Goal: Transaction & Acquisition: Obtain resource

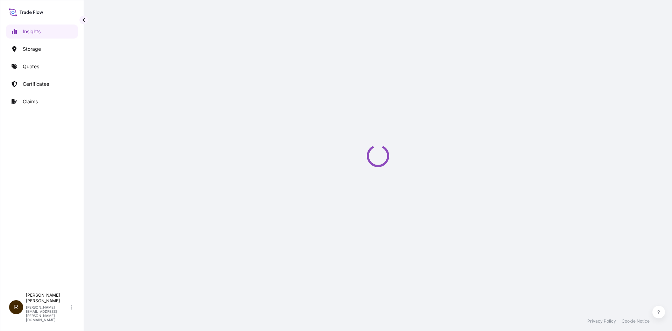
select select "2025"
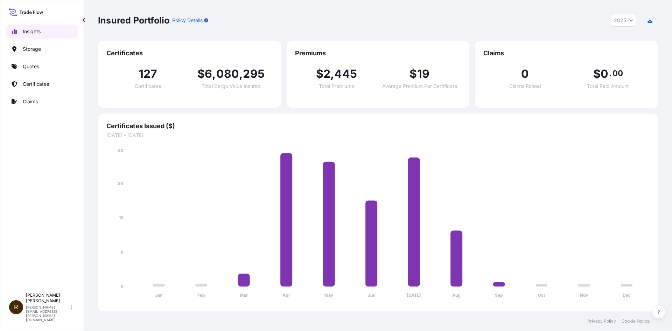
click at [33, 29] on p "Insights" at bounding box center [32, 31] width 18 height 7
click at [28, 65] on p "Quotes" at bounding box center [31, 66] width 16 height 7
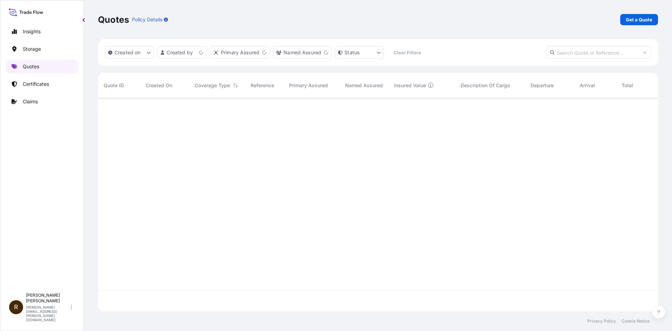
scroll to position [212, 555]
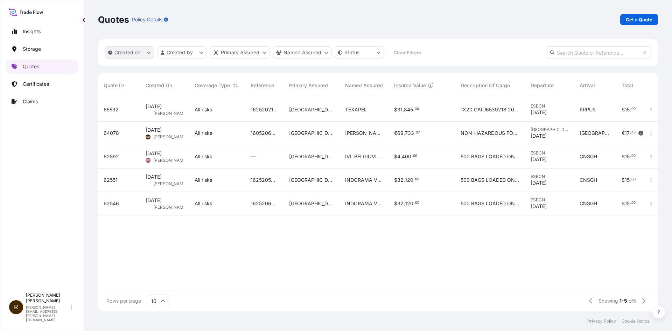
click at [148, 52] on icon "createdOn Filter options" at bounding box center [149, 52] width 4 height 4
click at [617, 52] on input "text" at bounding box center [598, 52] width 105 height 13
click at [568, 54] on input "text" at bounding box center [598, 52] width 105 height 13
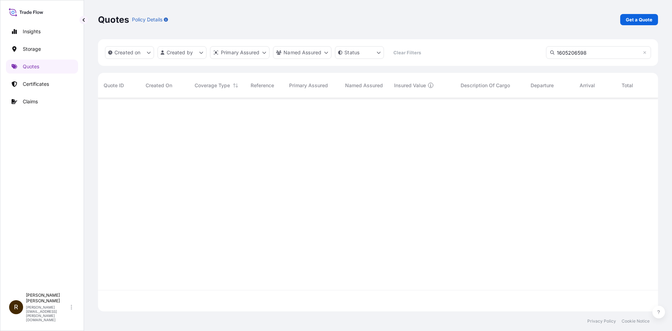
type input "1605206598"
click at [378, 54] on html "Insights Storage Quotes Certificates Claims R [PERSON_NAME] [PERSON_NAME][EMAIL…" at bounding box center [336, 165] width 672 height 331
click at [326, 54] on html "Insights Storage Quotes Certificates Claims R [PERSON_NAME] [PERSON_NAME][EMAIL…" at bounding box center [336, 165] width 672 height 331
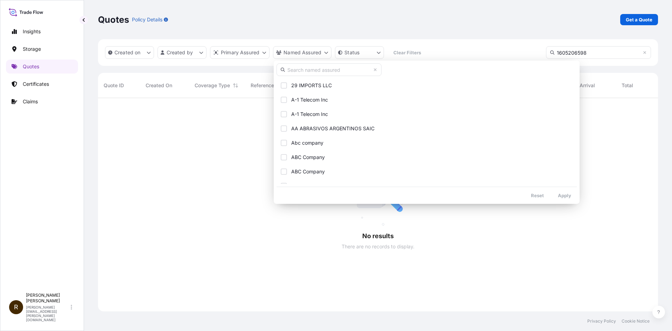
click at [321, 70] on input "text" at bounding box center [329, 69] width 105 height 13
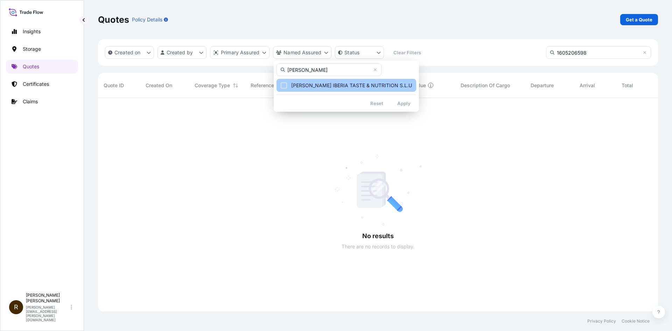
type input "[PERSON_NAME]"
click at [320, 86] on span "[PERSON_NAME] IBERIA TASTE & NUTRITION S.L.U" at bounding box center [351, 85] width 121 height 7
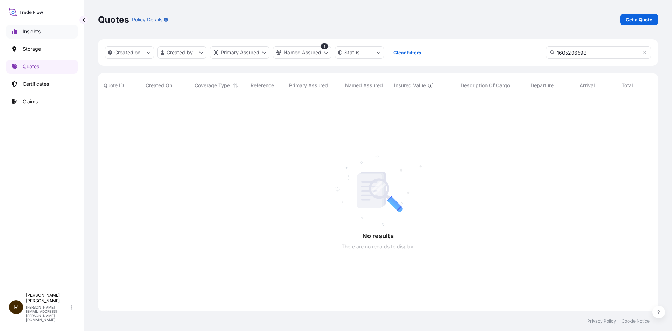
click at [29, 30] on p "Insights" at bounding box center [32, 31] width 18 height 7
select select "2025"
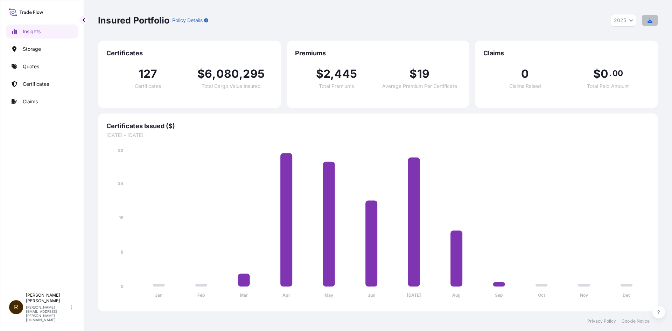
click at [651, 22] on icon "button" at bounding box center [650, 20] width 5 height 5
click at [631, 20] on icon "Year Selector" at bounding box center [631, 20] width 4 height 4
click at [26, 65] on p "Quotes" at bounding box center [31, 66] width 16 height 7
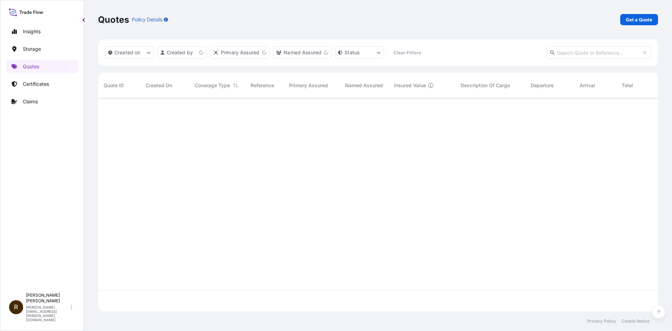
scroll to position [212, 555]
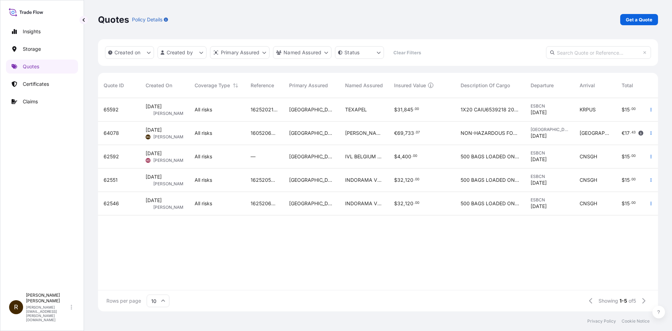
click at [346, 258] on div "65592 [DATE] OR [PERSON_NAME] All risks 1625202156 [GEOGRAPHIC_DATA] TEXAPEL $ …" at bounding box center [409, 194] width 623 height 192
click at [638, 18] on p "Get a Quote" at bounding box center [639, 19] width 27 height 7
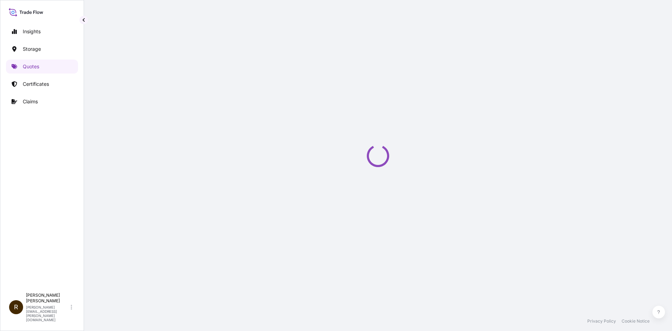
select select "Water"
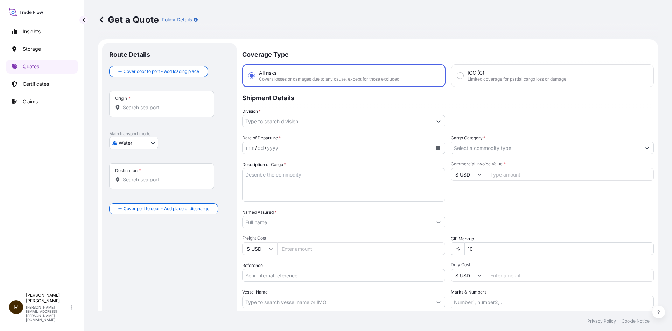
scroll to position [11, 0]
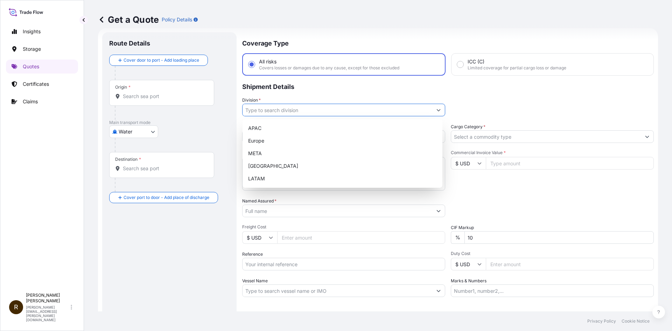
click at [438, 111] on icon "Show suggestions" at bounding box center [439, 110] width 4 height 4
click at [316, 139] on div "Europe" at bounding box center [342, 140] width 194 height 13
type input "Europe"
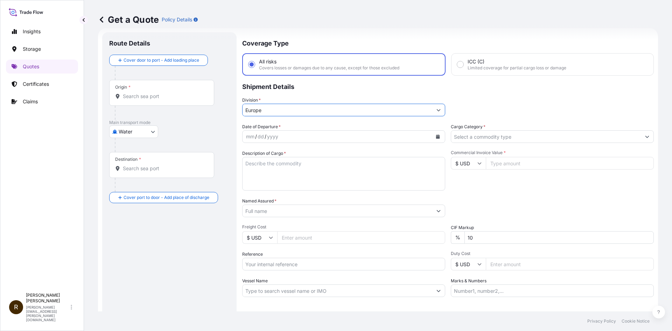
click at [436, 138] on icon "Calendar" at bounding box center [438, 136] width 4 height 4
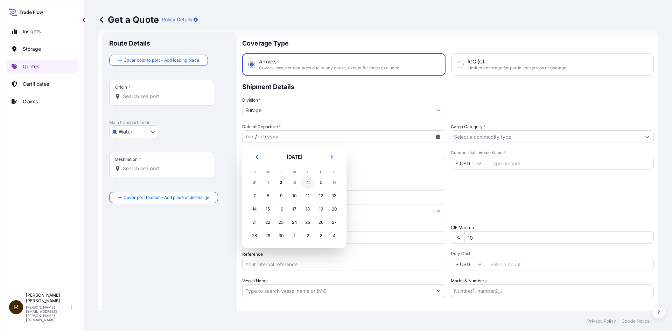
click at [308, 181] on div "4" at bounding box center [307, 182] width 13 height 13
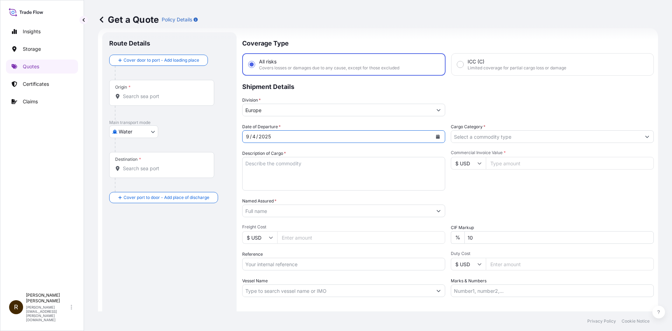
click at [311, 168] on textarea "Description of Cargo *" at bounding box center [343, 174] width 203 height 34
click at [436, 213] on button "Show suggestions" at bounding box center [438, 210] width 13 height 13
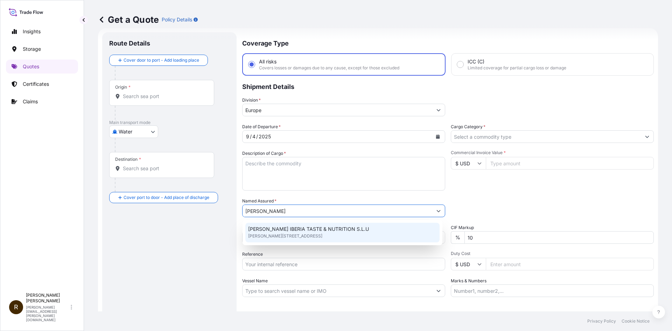
click at [280, 231] on span "[PERSON_NAME] IBERIA TASTE & NUTRITION S.L.U" at bounding box center [308, 228] width 121 height 7
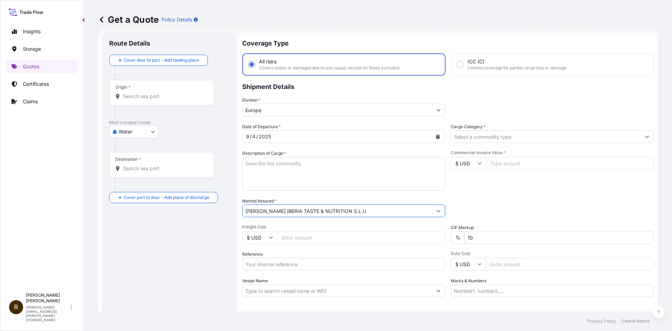
type input "[PERSON_NAME] IBERIA TASTE & NUTRITION S.L.U"
click at [411, 238] on input "Freight Cost" at bounding box center [361, 237] width 168 height 13
click at [378, 271] on div "Date of Departure * [DATE] Cargo Category * Description of Cargo * Commercial I…" at bounding box center [448, 210] width 412 height 174
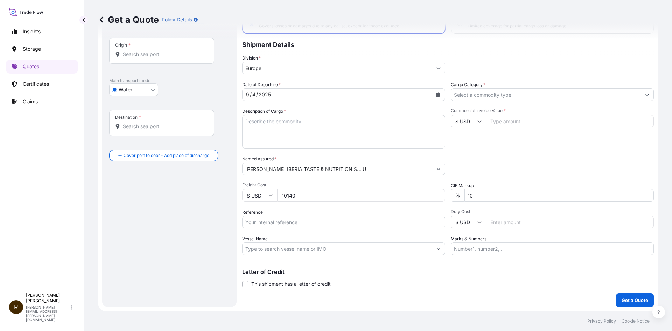
click at [286, 196] on input "10140" at bounding box center [361, 195] width 168 height 13
drag, startPoint x: 282, startPoint y: 197, endPoint x: 307, endPoint y: 193, distance: 25.6
click at [307, 193] on input "10140" at bounding box center [361, 195] width 168 height 13
type input "10140.00"
click at [616, 293] on button "Get a Quote" at bounding box center [635, 300] width 38 height 14
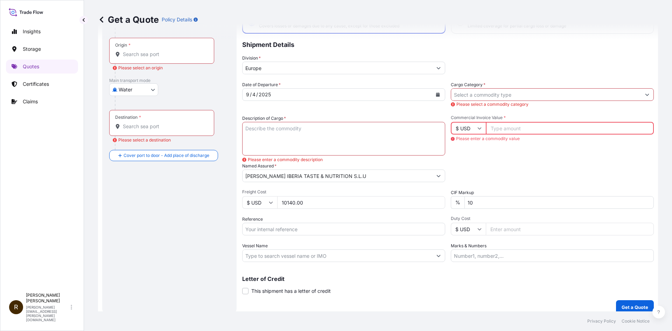
click at [308, 131] on textarea "Description of Cargo *" at bounding box center [343, 139] width 203 height 34
click at [284, 225] on input "Reference" at bounding box center [343, 229] width 203 height 13
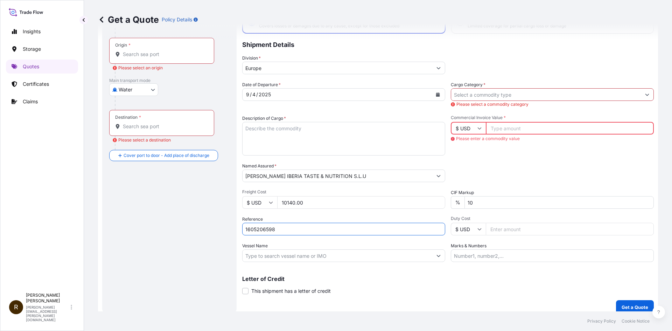
type input "1605206598"
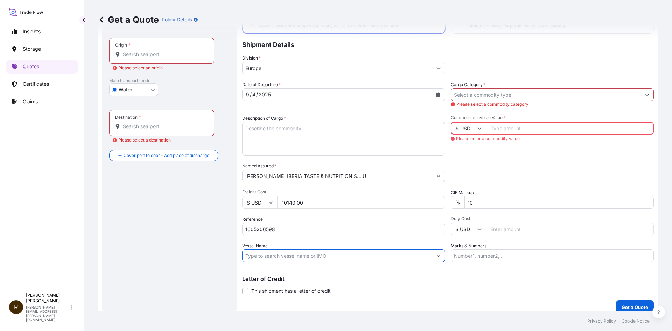
click at [299, 254] on input "Vessel Name" at bounding box center [338, 255] width 190 height 13
type input "l"
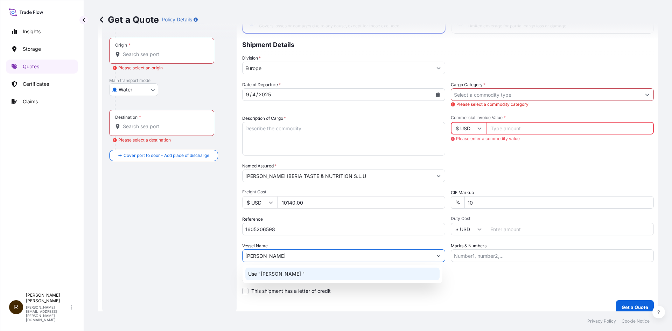
click at [272, 273] on p "Use "[PERSON_NAME] "" at bounding box center [276, 273] width 57 height 7
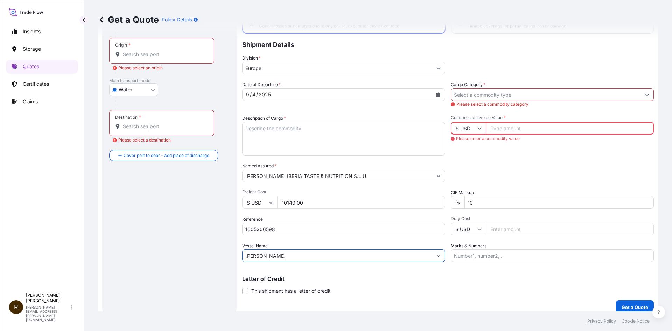
scroll to position [60, 0]
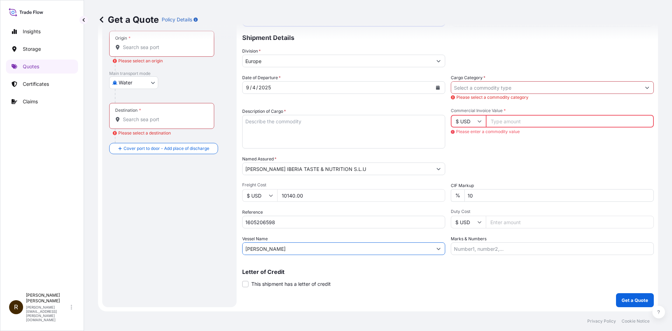
type input "[PERSON_NAME]"
click at [294, 123] on textarea "Description of Cargo *" at bounding box center [343, 132] width 203 height 34
click at [168, 44] on input "Origin * Please select an origin" at bounding box center [164, 47] width 83 height 7
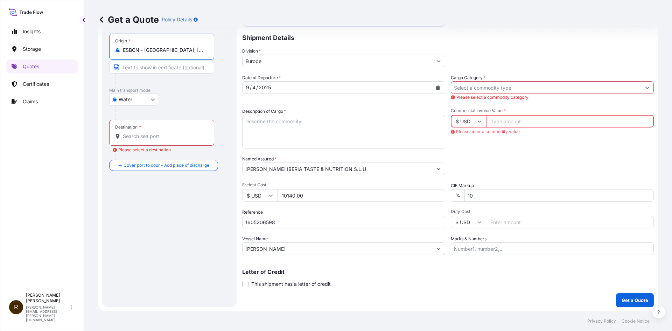
type input "ESBCN - [GEOGRAPHIC_DATA], [GEOGRAPHIC_DATA]"
click at [139, 135] on input "Destination * Please select a destination" at bounding box center [164, 136] width 83 height 7
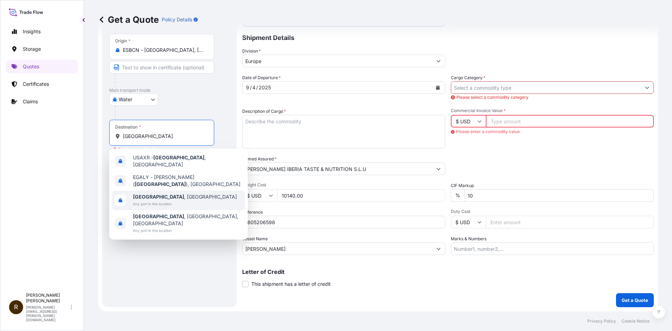
click at [140, 194] on b "[GEOGRAPHIC_DATA]" at bounding box center [158, 197] width 51 height 6
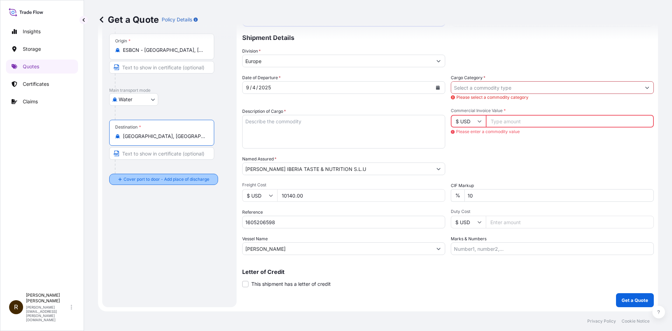
type input "[GEOGRAPHIC_DATA], [GEOGRAPHIC_DATA]"
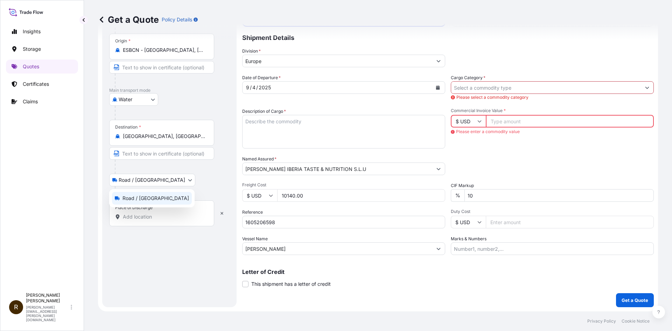
click at [155, 181] on body "Insights Storage Quotes Certificates Claims R [PERSON_NAME] [PERSON_NAME][EMAIL…" at bounding box center [336, 165] width 672 height 331
click at [113, 179] on body "Insights Storage Quotes Certificates Claims R [PERSON_NAME] [PERSON_NAME][EMAIL…" at bounding box center [336, 165] width 672 height 331
click at [184, 173] on div at bounding box center [164, 167] width 99 height 14
click at [221, 212] on icon "button" at bounding box center [222, 213] width 4 height 4
click at [464, 88] on input "Cargo Category *" at bounding box center [546, 87] width 190 height 13
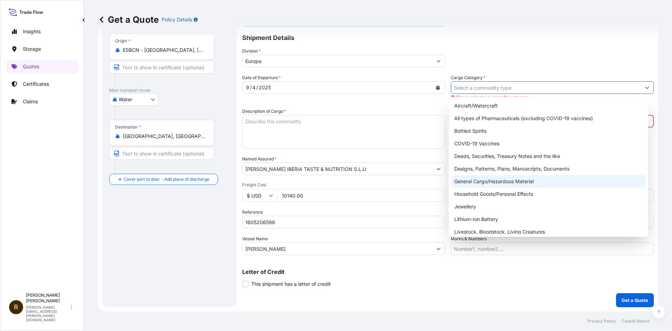
click at [511, 181] on div "General Cargo/Hazardous Material" at bounding box center [549, 181] width 194 height 13
type input "General Cargo/Hazardous Material"
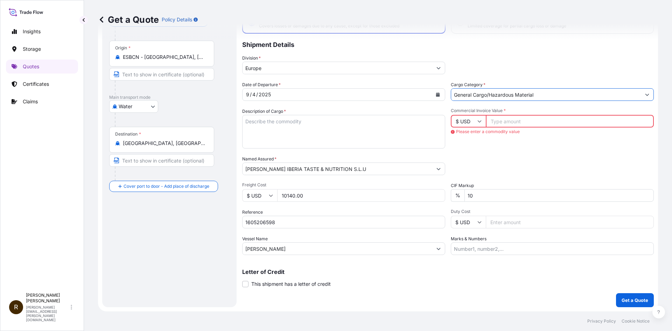
click at [565, 122] on input "Commercial Invoice Value *" at bounding box center [570, 121] width 168 height 13
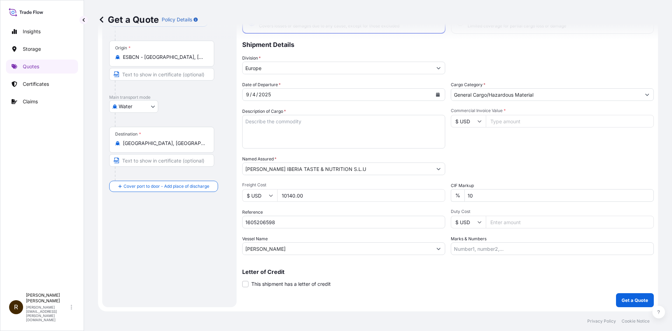
drag, startPoint x: 310, startPoint y: 188, endPoint x: 269, endPoint y: 188, distance: 40.3
click at [269, 188] on div "Freight Cost $ USD 10140.00" at bounding box center [343, 192] width 203 height 20
click at [270, 125] on textarea "Description of Cargo *" at bounding box center [343, 132] width 203 height 34
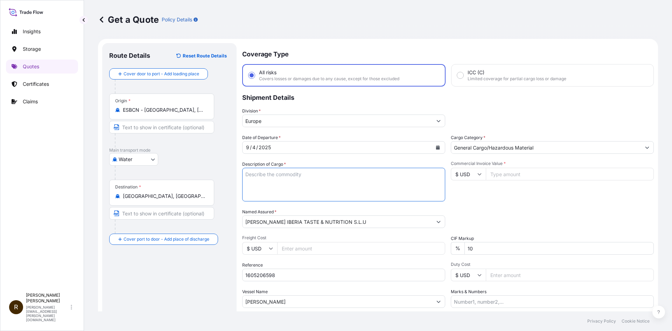
scroll to position [0, 0]
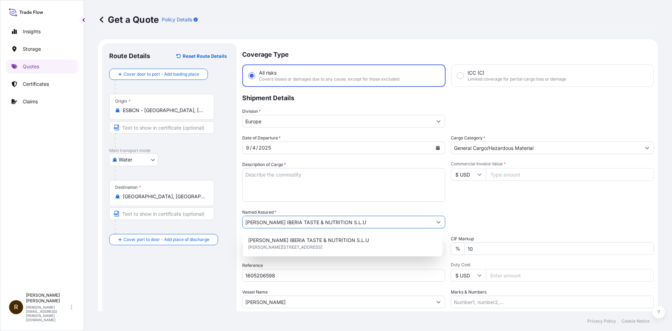
drag, startPoint x: 342, startPoint y: 223, endPoint x: 244, endPoint y: 223, distance: 98.4
click at [244, 223] on input "[PERSON_NAME] IBERIA TASTE & NUTRITION S.L.U" at bounding box center [338, 222] width 190 height 13
click at [312, 182] on textarea "Description of Cargo *" at bounding box center [343, 185] width 203 height 34
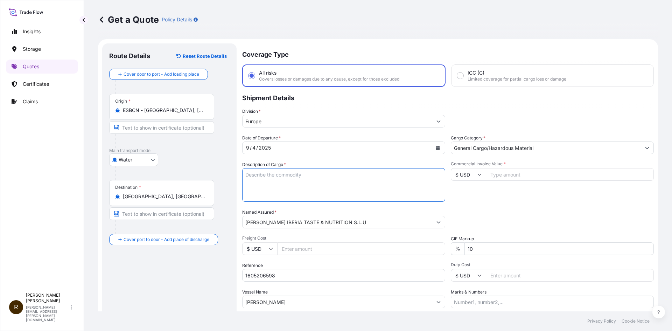
paste textarea "FOOD PRODUCTS"
type textarea "FOOD PRODUCTS"
click at [646, 148] on icon "Show suggestions" at bounding box center [648, 148] width 4 height 2
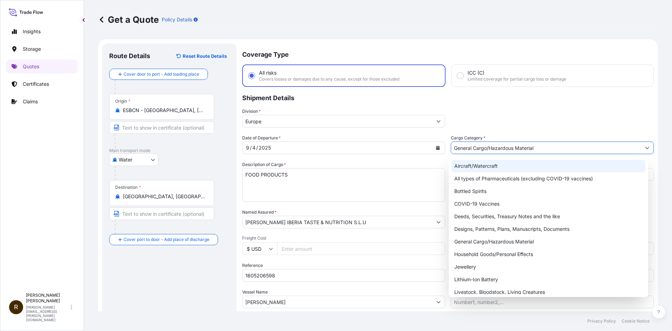
drag, startPoint x: 512, startPoint y: 146, endPoint x: 347, endPoint y: 146, distance: 165.3
click at [347, 146] on div "Date of Departure * [DATE] Cargo Category * General Cargo/Hazardous Material De…" at bounding box center [448, 221] width 412 height 174
paste input "FOOD PRODUCTS"
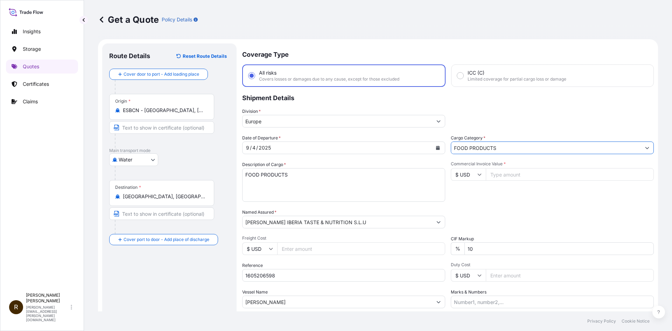
click at [645, 150] on icon "Show suggestions" at bounding box center [647, 148] width 4 height 4
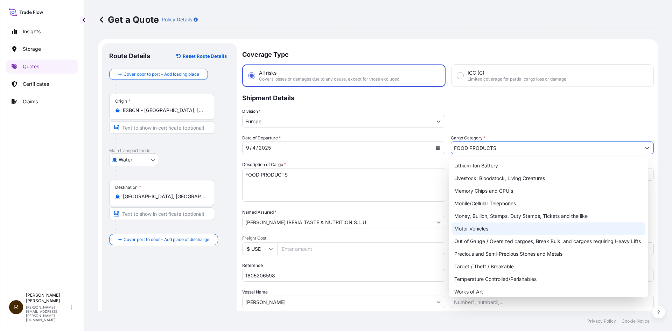
scroll to position [118, 0]
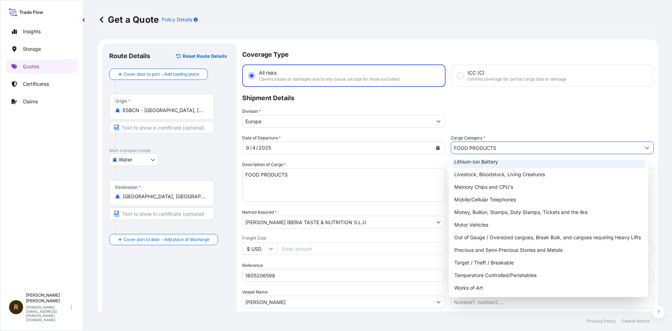
drag, startPoint x: 467, startPoint y: 147, endPoint x: 504, endPoint y: 148, distance: 37.1
click at [504, 148] on input "FOOD PRODUCTS" at bounding box center [546, 147] width 190 height 13
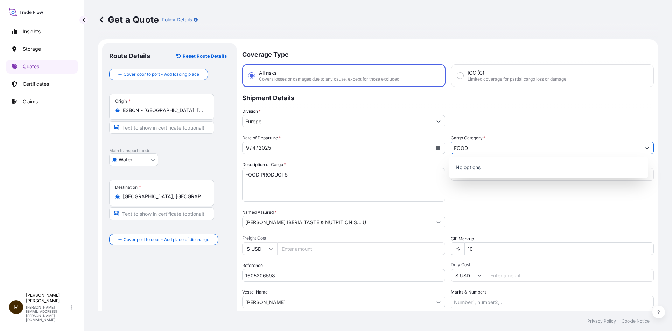
scroll to position [0, 0]
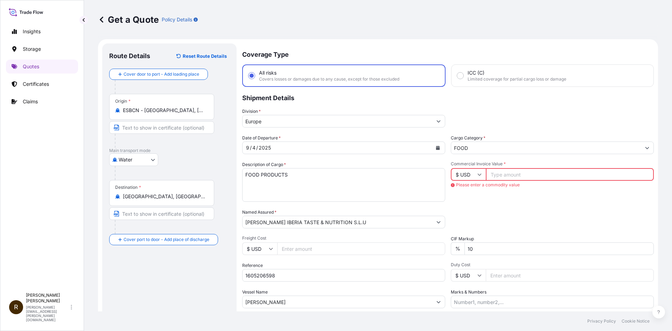
click at [645, 147] on icon "Show suggestions" at bounding box center [647, 148] width 4 height 4
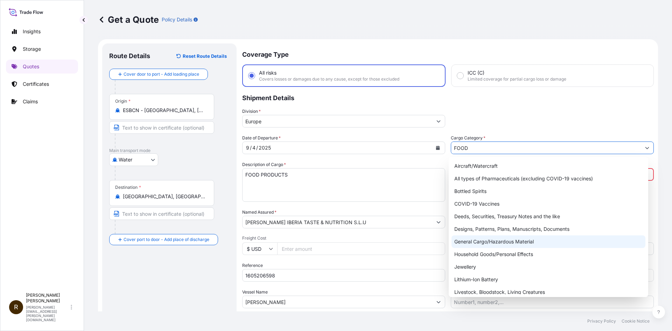
click at [487, 240] on div "General Cargo/Hazardous Material" at bounding box center [549, 241] width 194 height 13
type input "General Cargo/Hazardous Material"
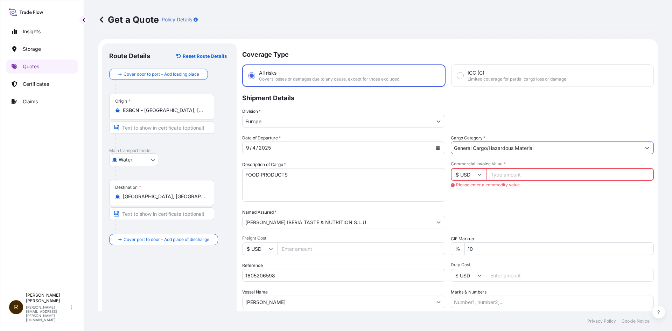
click at [590, 169] on input "Commercial Invoice Value *" at bounding box center [570, 174] width 168 height 13
click at [640, 178] on input "Commercial Invoice Value *" at bounding box center [570, 174] width 168 height 13
click at [642, 172] on input "1" at bounding box center [570, 174] width 168 height 13
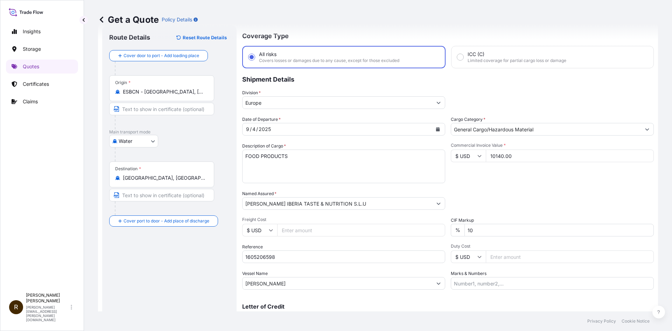
scroll to position [53, 0]
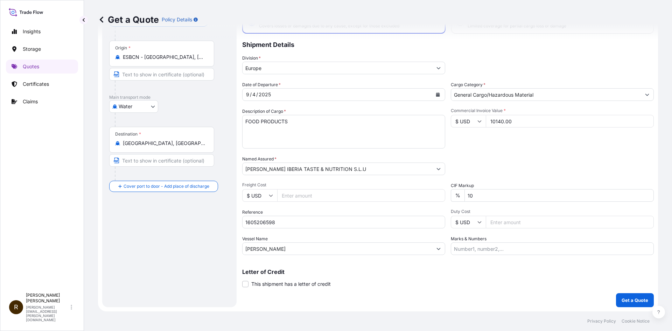
click at [384, 224] on input "1605206598" at bounding box center [343, 222] width 203 height 13
click at [537, 198] on input "10" at bounding box center [559, 195] width 189 height 13
click at [530, 253] on input "Marks & Numbers" at bounding box center [552, 248] width 203 height 13
drag, startPoint x: 488, startPoint y: 124, endPoint x: 516, endPoint y: 124, distance: 27.7
click at [516, 124] on input "10140.00" at bounding box center [570, 121] width 168 height 13
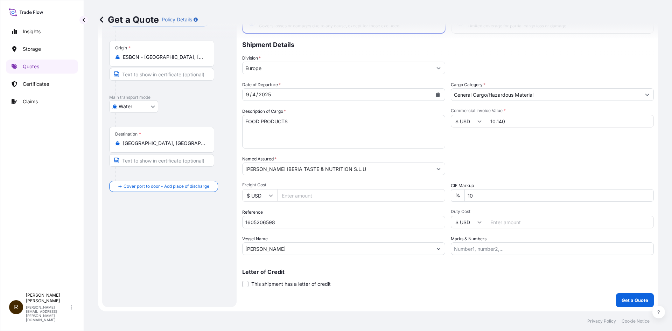
type input "10.140"
click at [616, 293] on button "Get a Quote" at bounding box center [635, 300] width 38 height 14
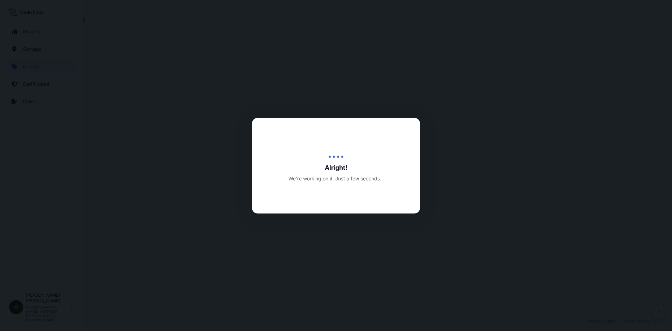
select select "Water"
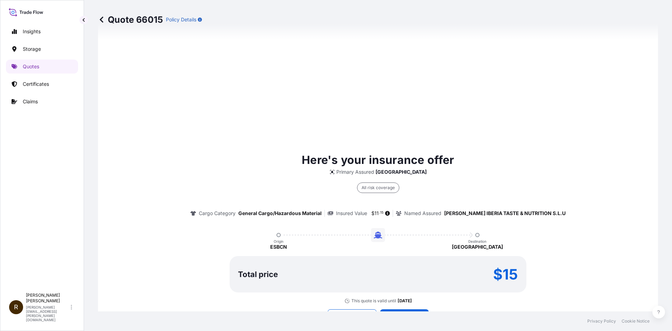
scroll to position [441, 0]
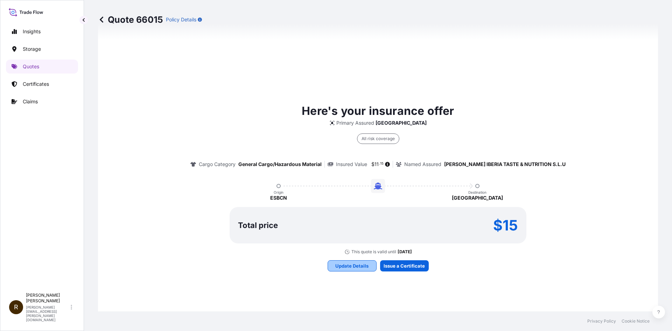
click at [356, 263] on p "Update Details" at bounding box center [351, 265] width 33 height 7
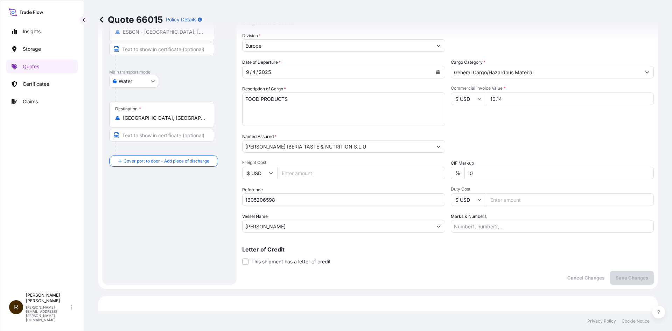
scroll to position [81, 0]
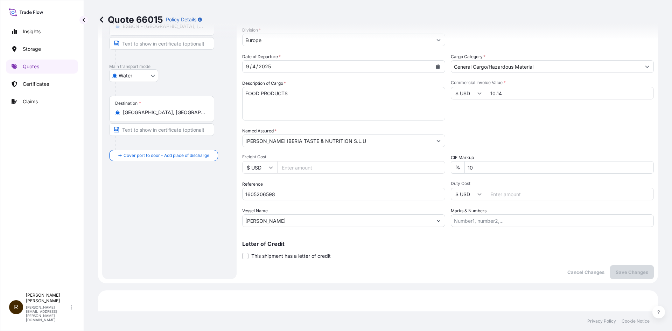
drag, startPoint x: 487, startPoint y: 96, endPoint x: 507, endPoint y: 96, distance: 19.6
click at [507, 96] on input "10.14" at bounding box center [570, 93] width 168 height 13
type input "10140.00"
click at [501, 137] on div "Packing Category Type to search a container mode Please select a primary mode o…" at bounding box center [552, 137] width 203 height 20
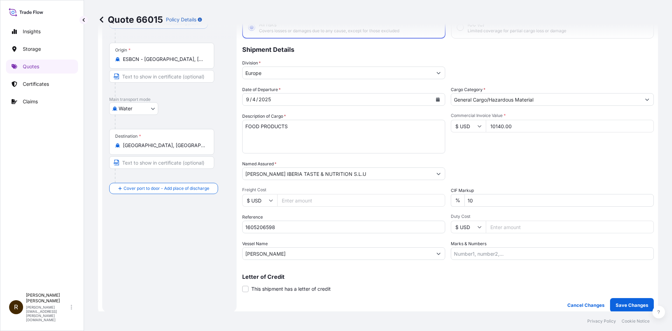
scroll to position [46, 0]
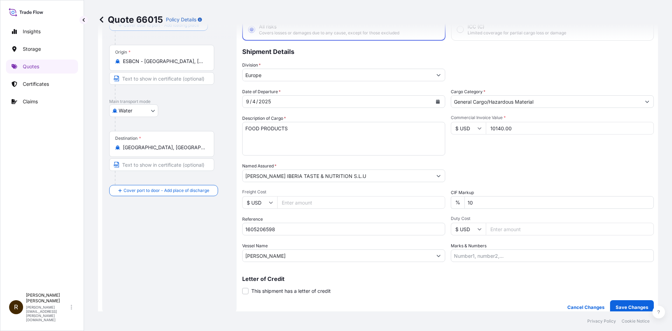
click at [535, 156] on div "Date of Departure * [DATE] Cargo Category * General Cargo/Hazardous Material De…" at bounding box center [448, 175] width 412 height 174
click at [507, 229] on input "Duty Cost" at bounding box center [570, 229] width 168 height 13
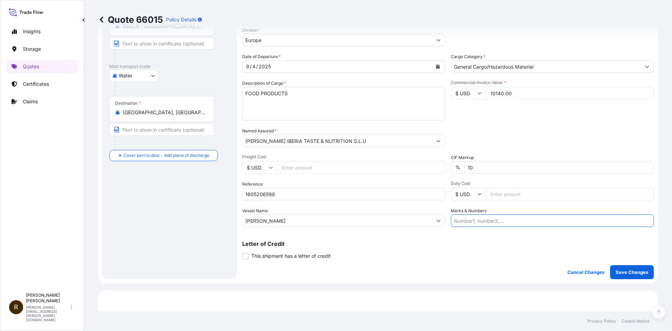
click at [521, 221] on input "Marks & Numbers" at bounding box center [552, 220] width 203 height 13
paste input "SHIPMENT 2083120"
type input "SHIPMENT 2083120"
click at [621, 272] on p "Save Changes" at bounding box center [632, 272] width 33 height 7
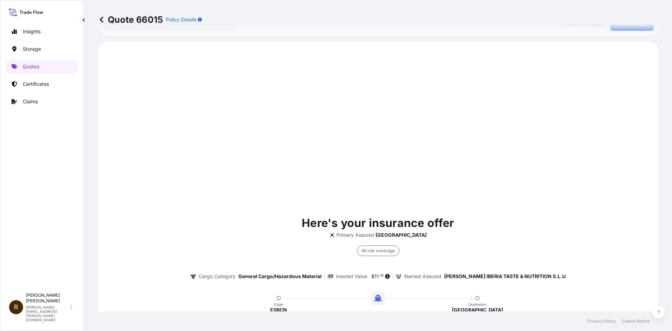
scroll to position [336, 0]
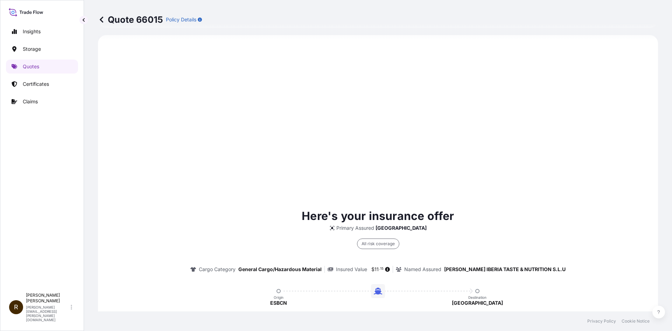
select select "Water"
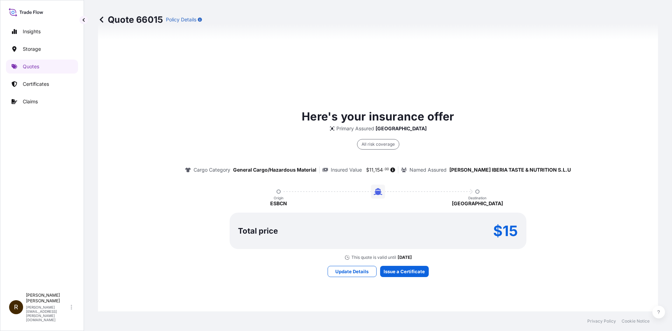
scroll to position [441, 0]
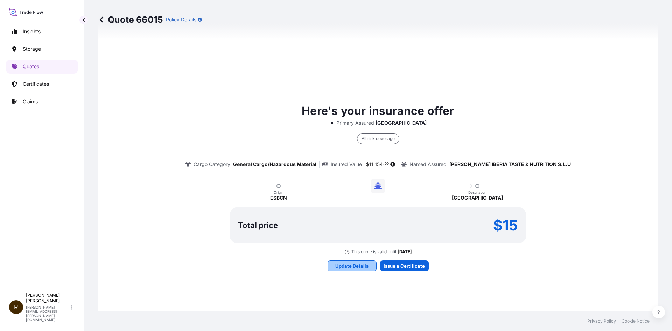
click at [341, 264] on p "Update Details" at bounding box center [351, 265] width 33 height 7
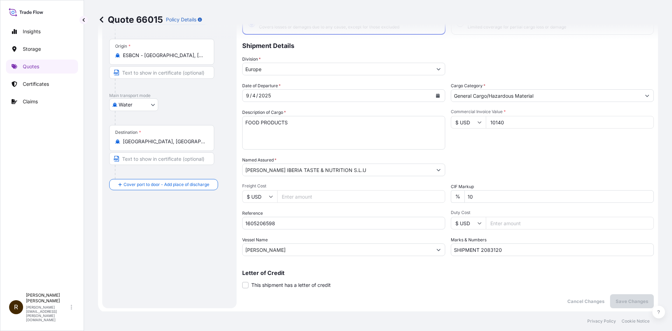
scroll to position [46, 0]
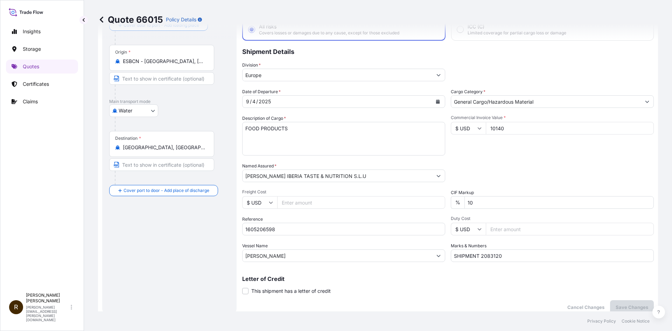
click at [551, 228] on input "Duty Cost" at bounding box center [570, 229] width 168 height 13
click at [641, 130] on input "10139" at bounding box center [570, 128] width 168 height 13
click at [641, 127] on input "10140" at bounding box center [570, 128] width 168 height 13
type input "10140.00"
click at [610, 300] on button "Save Changes" at bounding box center [632, 307] width 44 height 14
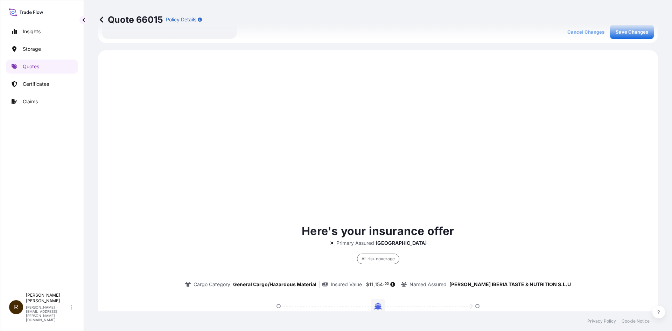
scroll to position [336, 0]
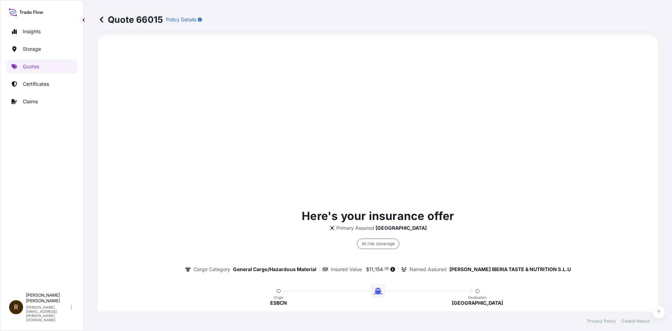
select select "Water"
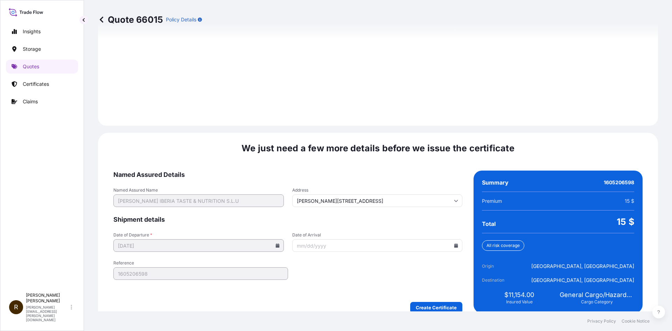
scroll to position [968, 0]
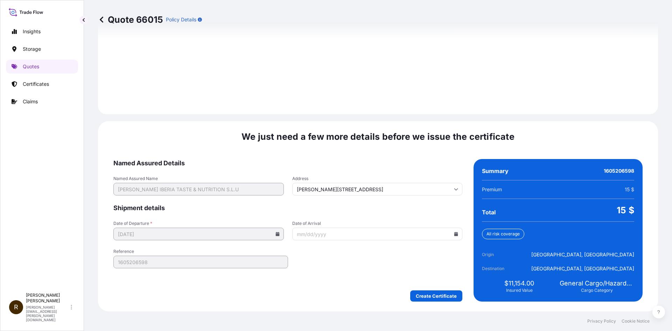
click at [374, 232] on input "Date of Arrival" at bounding box center [377, 234] width 171 height 13
click at [454, 234] on icon at bounding box center [456, 234] width 4 height 4
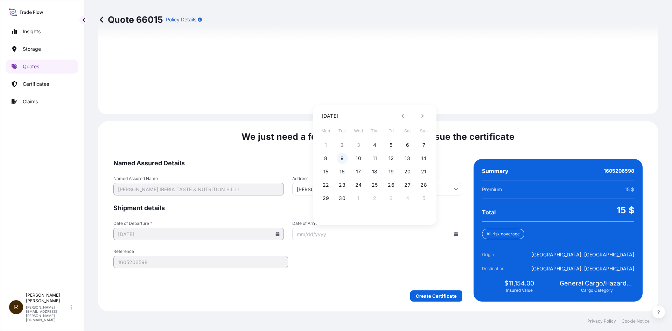
click at [342, 159] on button "9" at bounding box center [342, 158] width 11 height 11
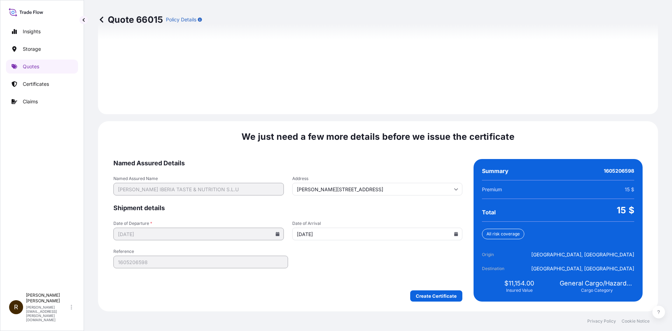
type input "[DATE]"
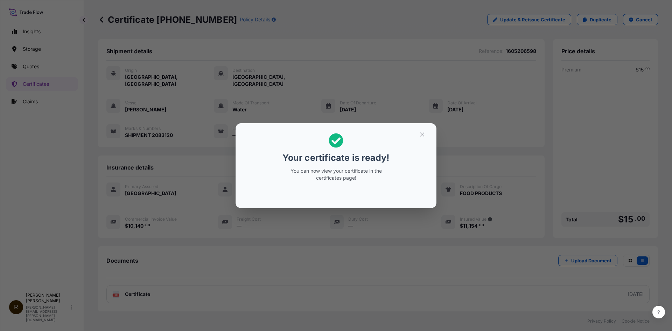
click at [336, 139] on icon at bounding box center [336, 140] width 14 height 14
click at [420, 134] on icon "button" at bounding box center [422, 134] width 6 height 6
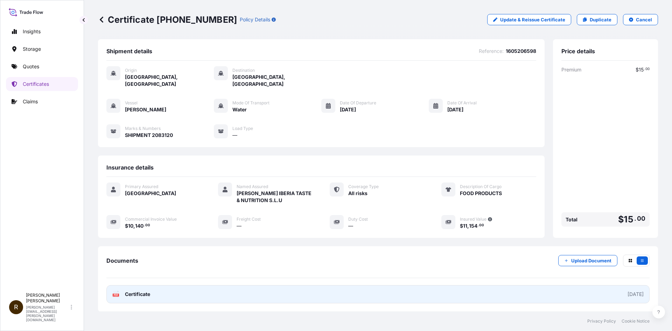
click at [125, 291] on div "PDF Certificate" at bounding box center [131, 294] width 38 height 7
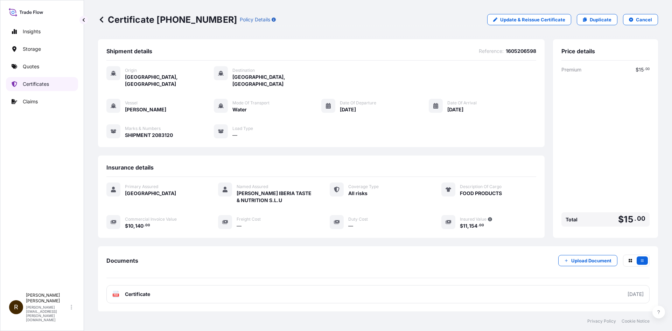
click at [39, 82] on p "Certificates" at bounding box center [36, 84] width 26 height 7
